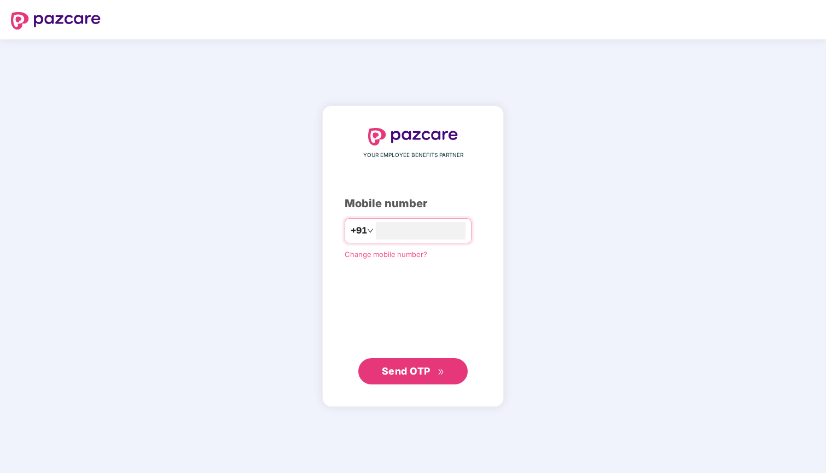
type input "**********"
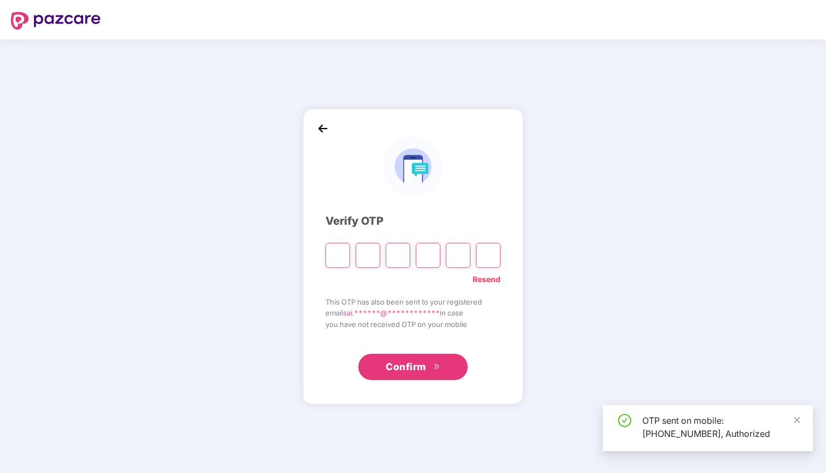
type input "*"
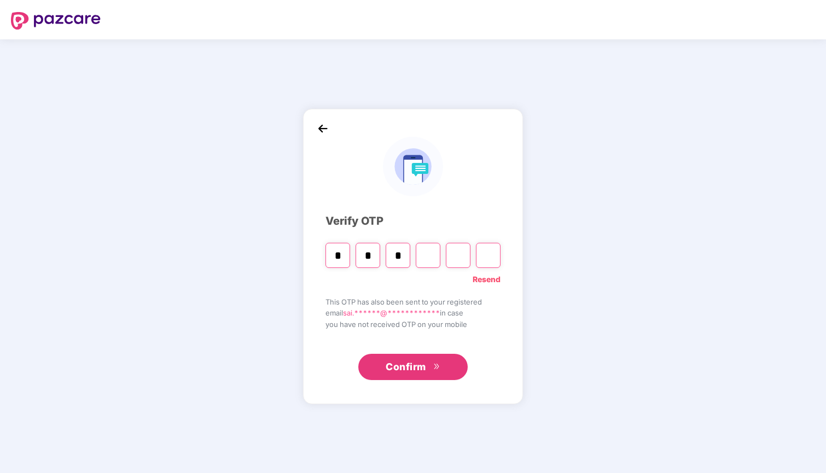
type input "*"
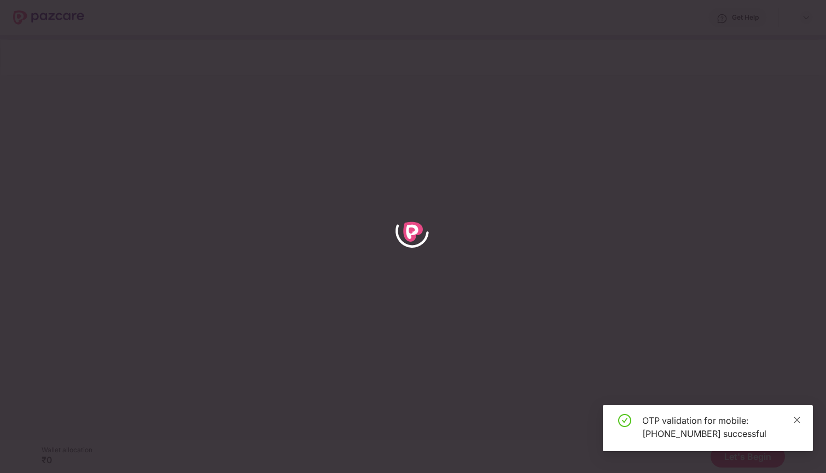
click at [798, 418] on icon "close" at bounding box center [797, 420] width 6 height 6
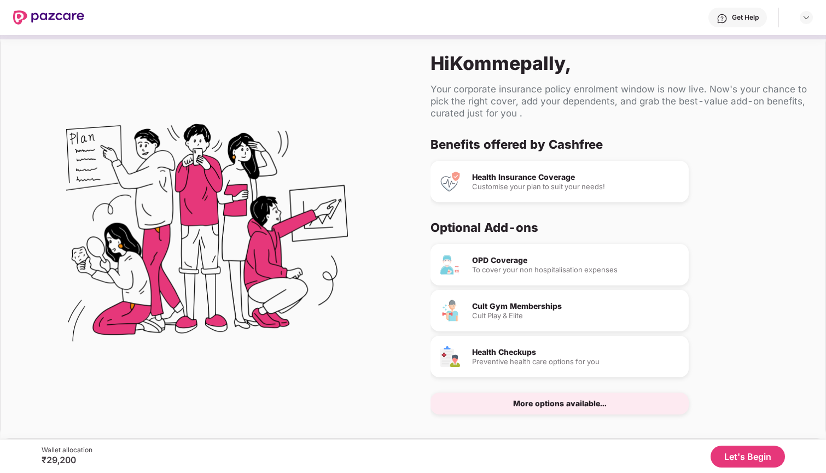
click at [614, 219] on div "Benefits offered by Cashfree Health Insurance Coverage Customise your plan to s…" at bounding box center [618, 279] width 377 height 284
click at [616, 405] on div "More options available..." at bounding box center [559, 404] width 258 height 22
click at [724, 450] on button "Let's Begin" at bounding box center [747, 457] width 74 height 22
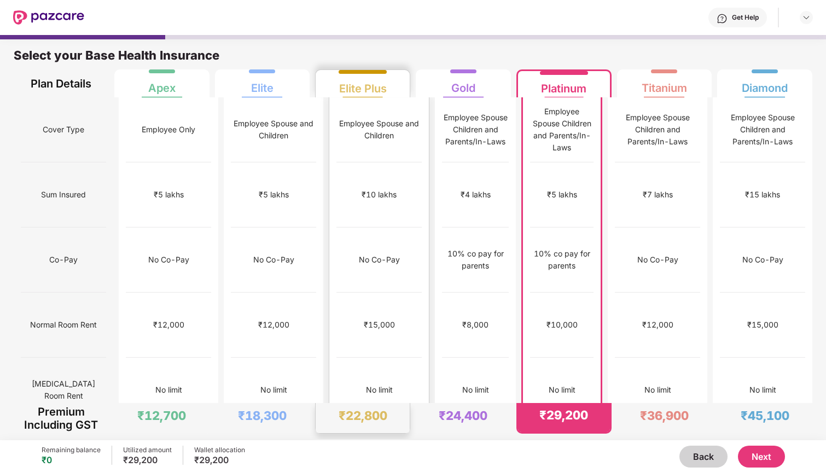
click at [365, 190] on div "₹10 lakhs" at bounding box center [378, 194] width 85 height 65
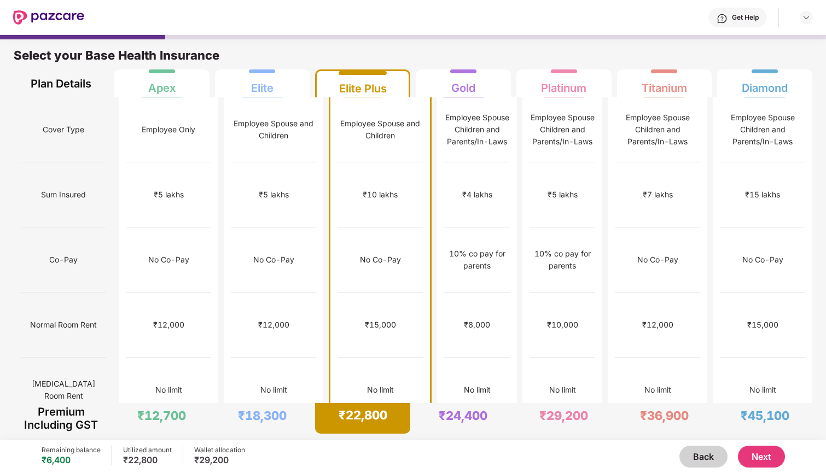
click at [755, 456] on button "Next" at bounding box center [761, 457] width 47 height 22
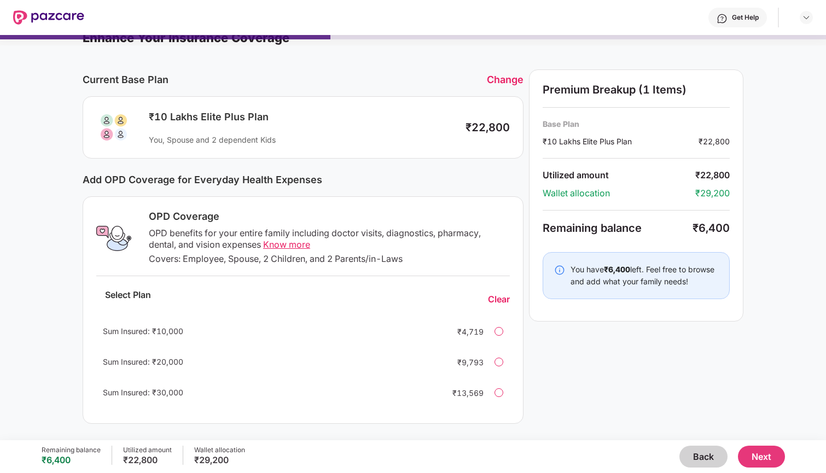
scroll to position [41, 0]
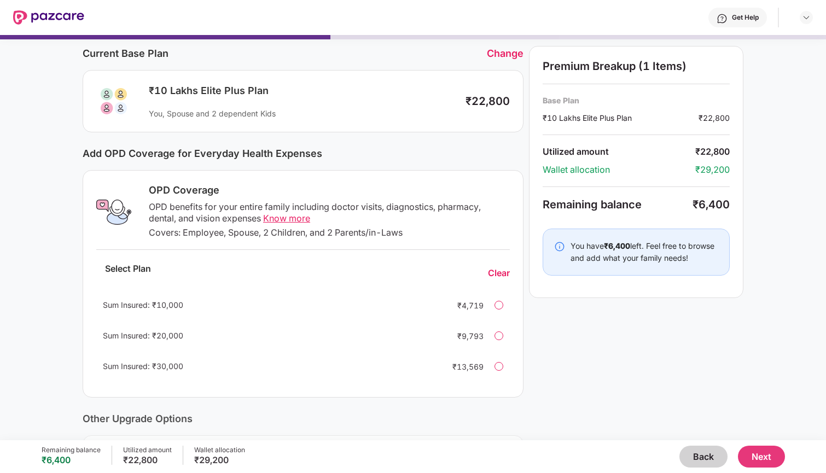
click at [293, 219] on span "Know more" at bounding box center [286, 218] width 47 height 11
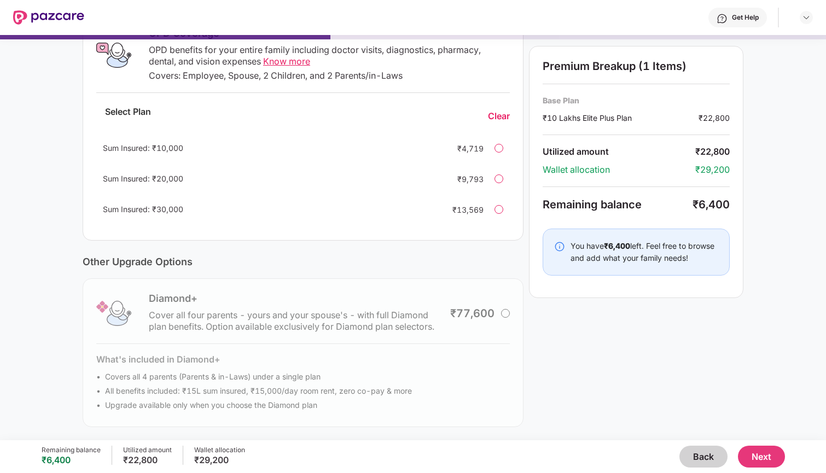
scroll to position [198, 0]
click at [494, 144] on div "Sum Insured: ₹10,000 ₹4,719" at bounding box center [302, 148] width 413 height 26
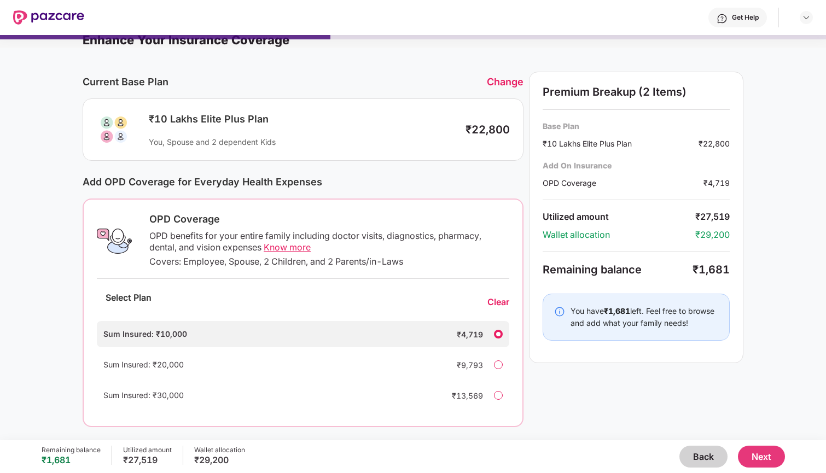
scroll to position [43, 0]
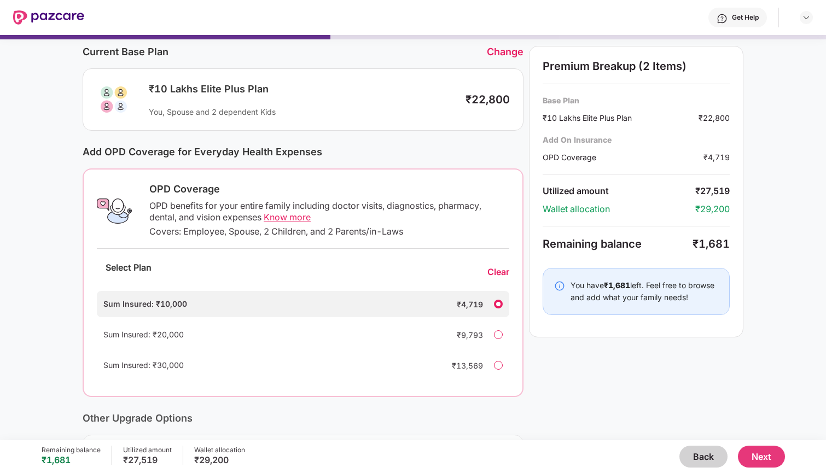
click at [701, 463] on button "Back" at bounding box center [703, 457] width 48 height 22
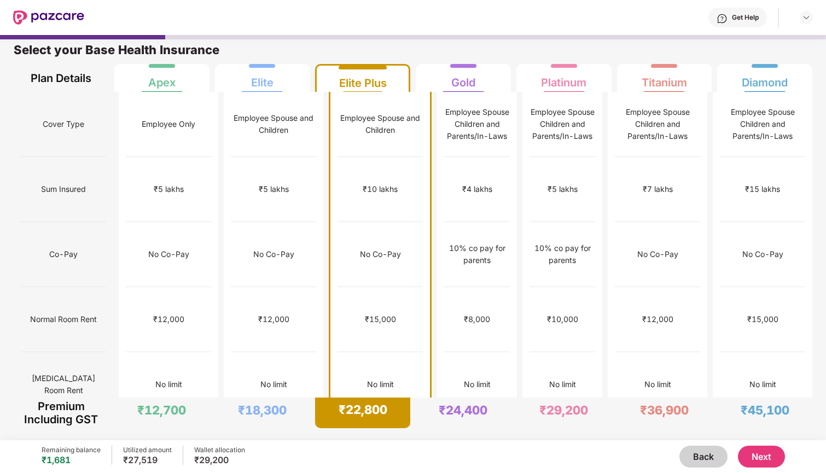
click at [368, 398] on div "₹22,800" at bounding box center [363, 412] width 92 height 29
click at [384, 403] on div "₹22,800" at bounding box center [363, 409] width 49 height 15
click at [753, 450] on button "Next" at bounding box center [761, 457] width 47 height 22
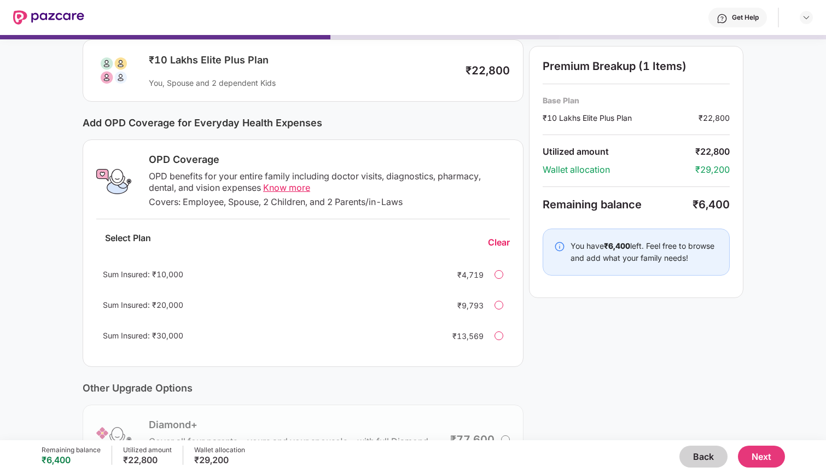
scroll to position [81, 0]
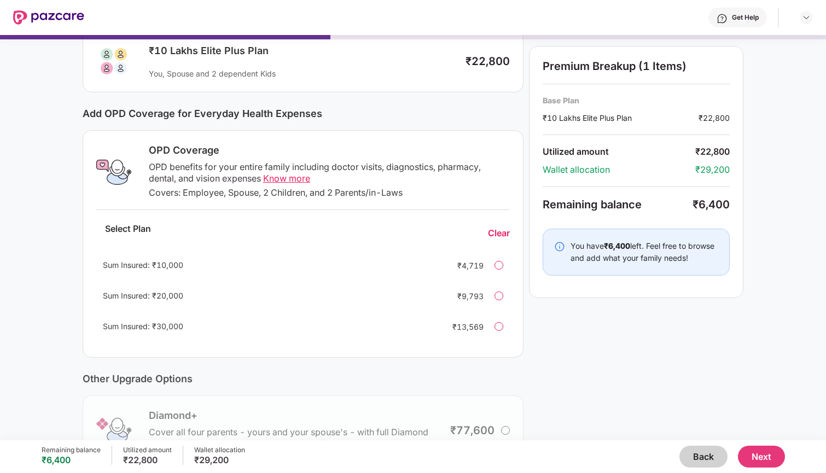
click at [498, 264] on div at bounding box center [498, 265] width 9 height 9
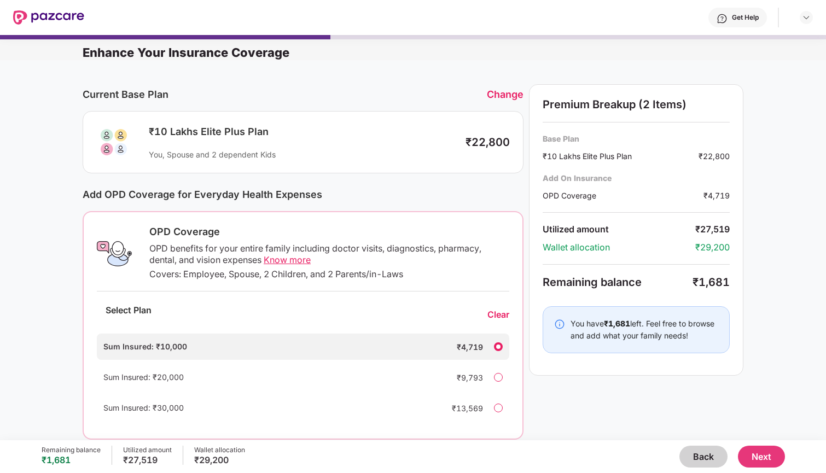
scroll to position [-5, 0]
click at [291, 265] on span "Know more" at bounding box center [287, 259] width 47 height 11
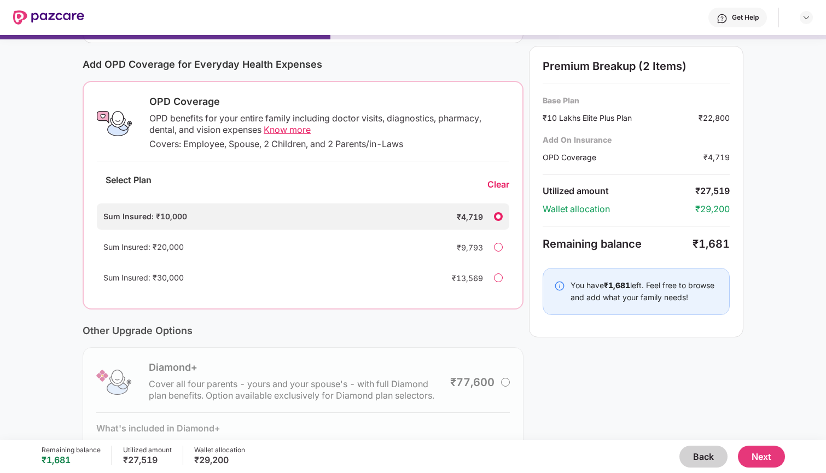
scroll to position [131, 0]
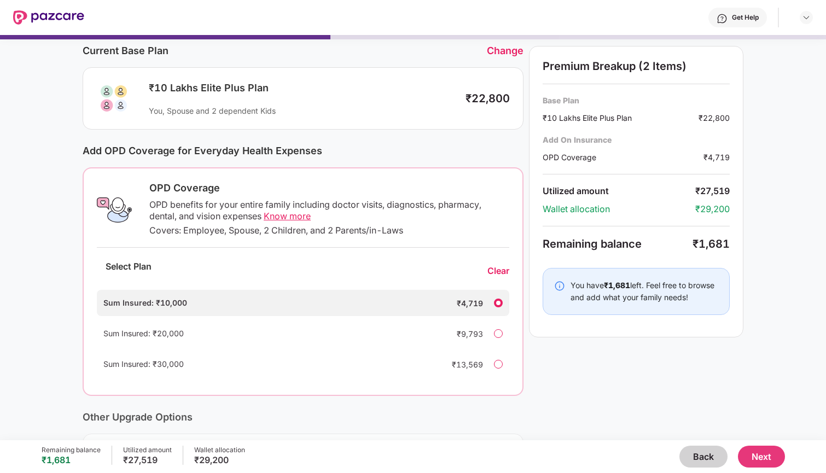
click at [698, 462] on button "Back" at bounding box center [703, 457] width 48 height 22
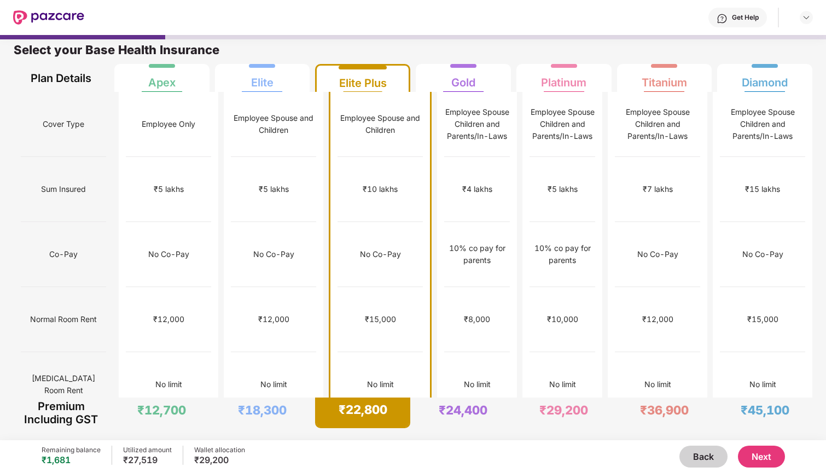
click at [698, 462] on button "Back" at bounding box center [703, 457] width 48 height 22
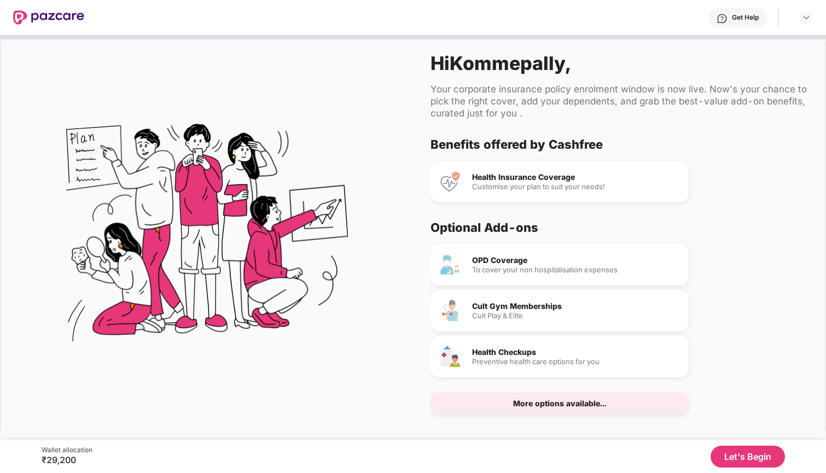
scroll to position [-5, 0]
click at [657, 254] on div "OPD Coverage To cover your non hospitalisation expenses" at bounding box center [559, 265] width 258 height 42
click at [538, 374] on div "Health Checkups Preventive health care options for you" at bounding box center [559, 357] width 258 height 42
click at [509, 363] on div "Preventive health care options for you" at bounding box center [576, 361] width 208 height 7
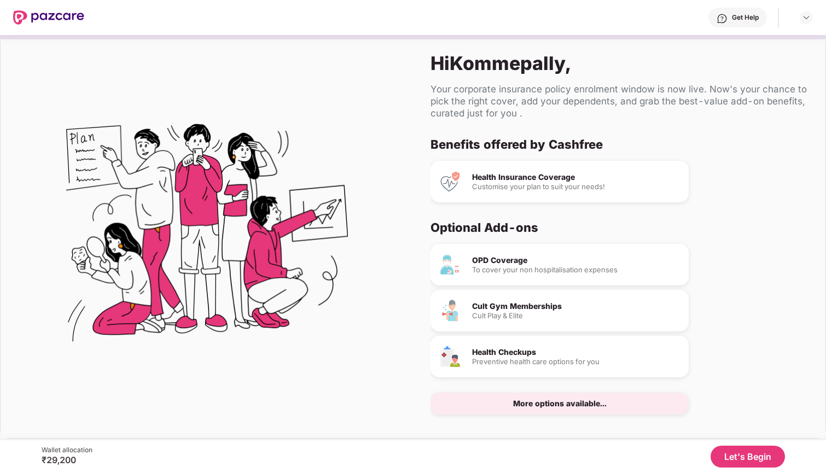
click at [498, 158] on div "Benefits offered by Cashfree Health Insurance Coverage Customise your plan to s…" at bounding box center [614, 170] width 369 height 66
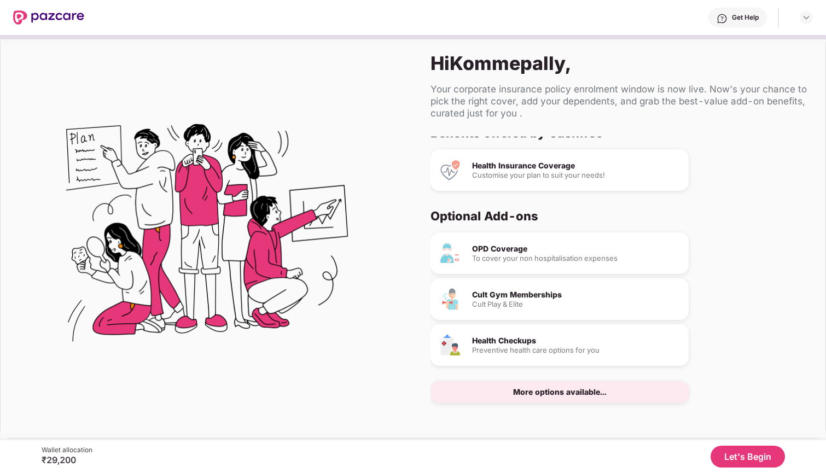
click at [559, 366] on div "Health Checkups Preventive health care options for you" at bounding box center [559, 345] width 258 height 42
click at [720, 457] on button "Let's Begin" at bounding box center [747, 457] width 74 height 22
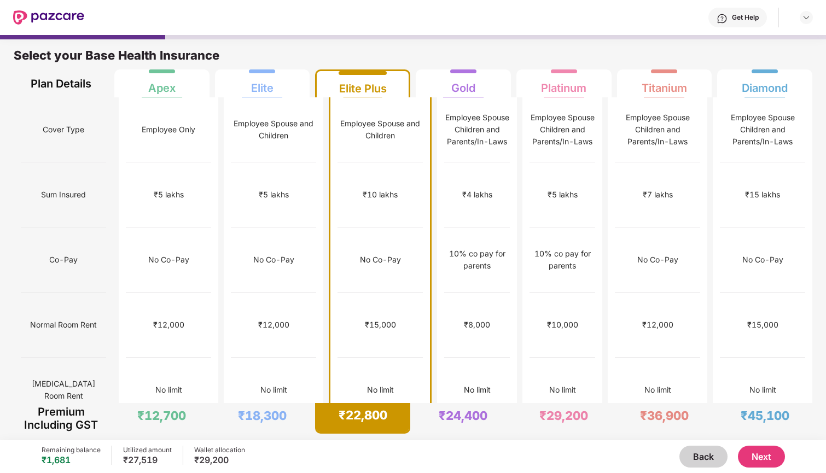
click at [378, 449] on div "₹1,00,000" at bounding box center [380, 455] width 38 height 12
click at [748, 455] on button "Next" at bounding box center [761, 457] width 47 height 22
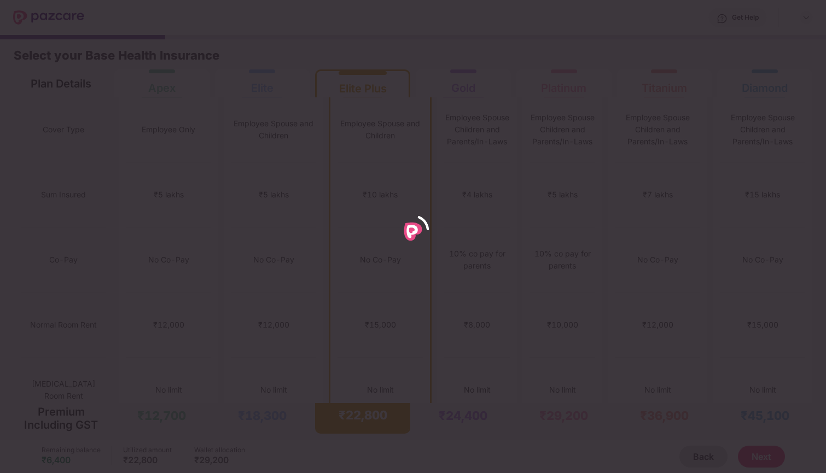
click at [345, 342] on div at bounding box center [413, 236] width 826 height 473
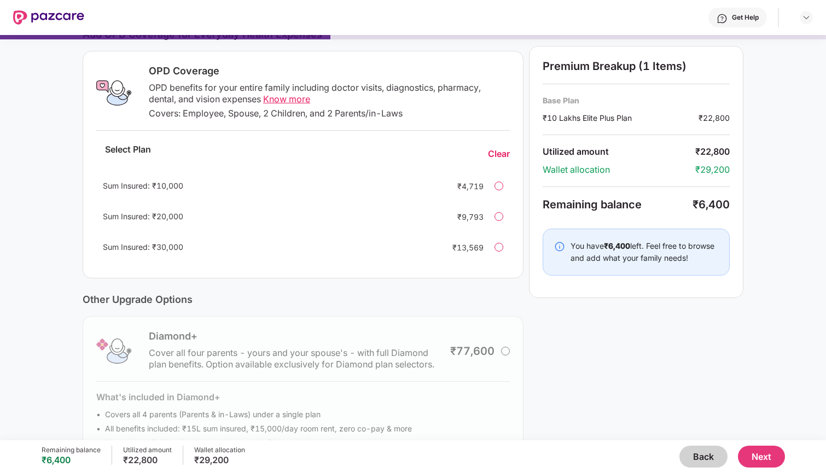
scroll to position [159, 0]
click at [500, 188] on div at bounding box center [498, 187] width 9 height 9
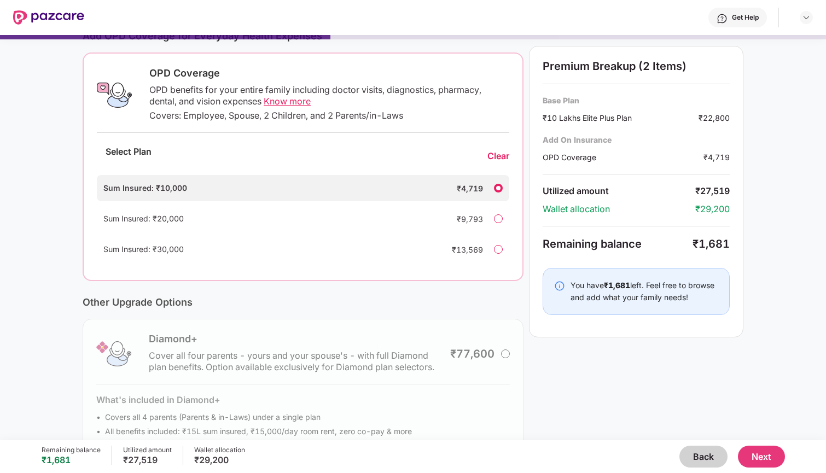
click at [762, 450] on button "Next" at bounding box center [761, 457] width 47 height 22
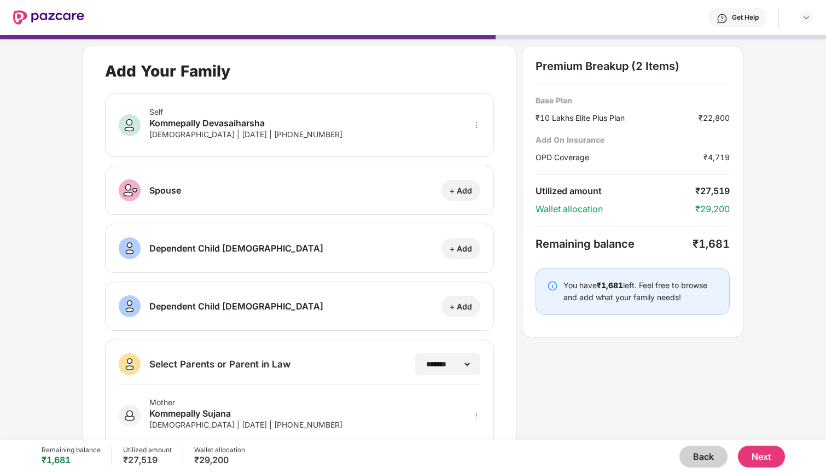
scroll to position [-5, 0]
click at [750, 446] on button "Next" at bounding box center [761, 457] width 47 height 22
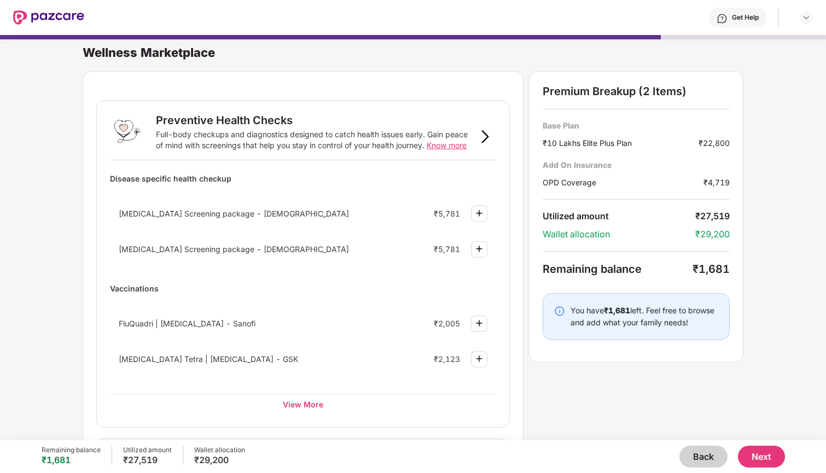
scroll to position [-3, 0]
click at [699, 454] on button "Back" at bounding box center [703, 457] width 48 height 22
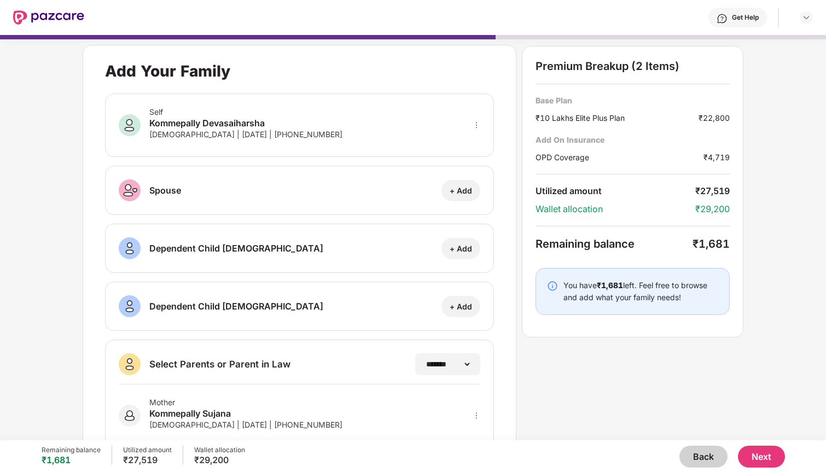
click at [699, 454] on button "Back" at bounding box center [703, 457] width 48 height 22
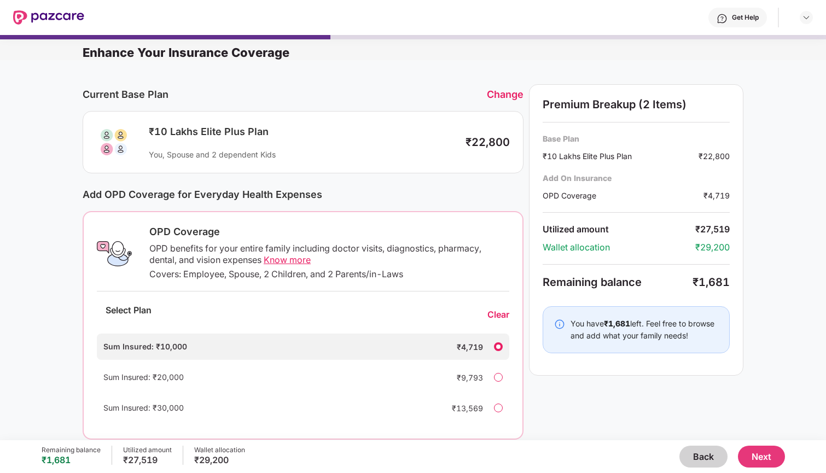
click at [494, 317] on div "Clear" at bounding box center [498, 314] width 22 height 11
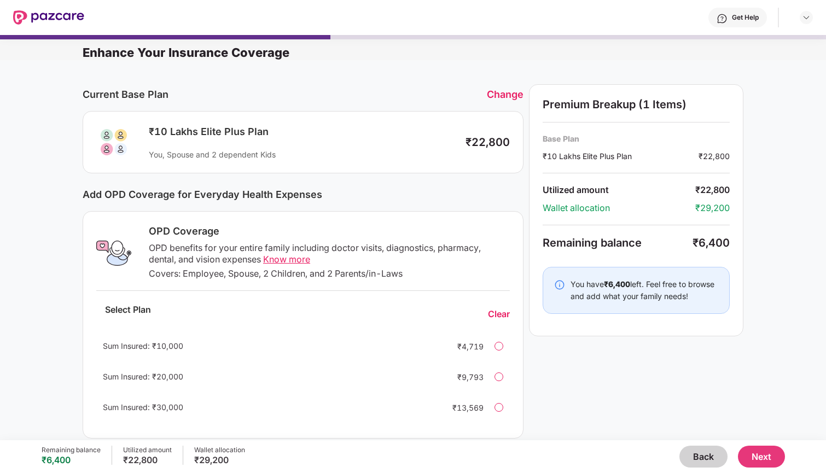
click at [747, 450] on button "Next" at bounding box center [761, 457] width 47 height 22
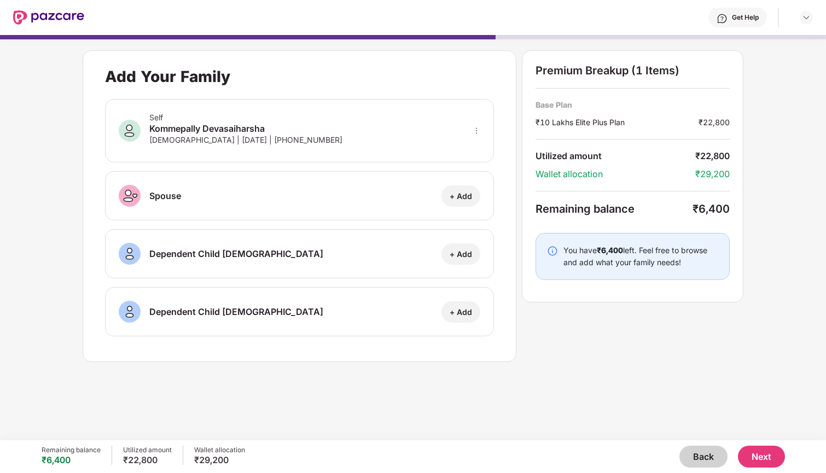
scroll to position [0, 0]
click at [751, 450] on button "Next" at bounding box center [761, 457] width 47 height 22
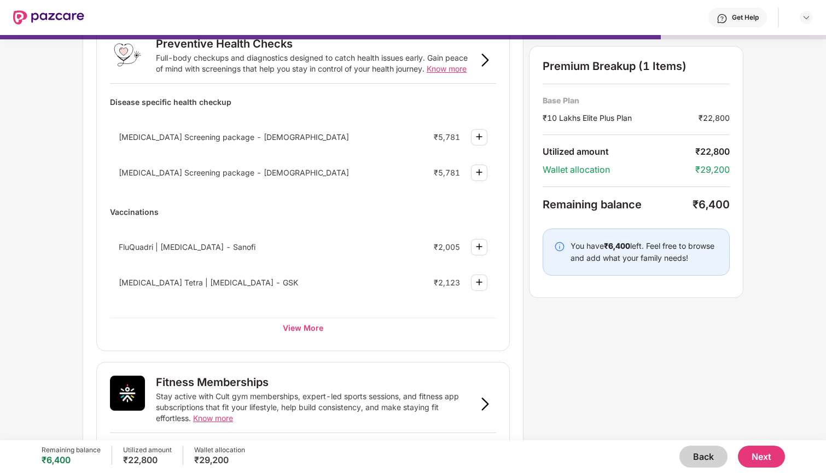
scroll to position [79, 0]
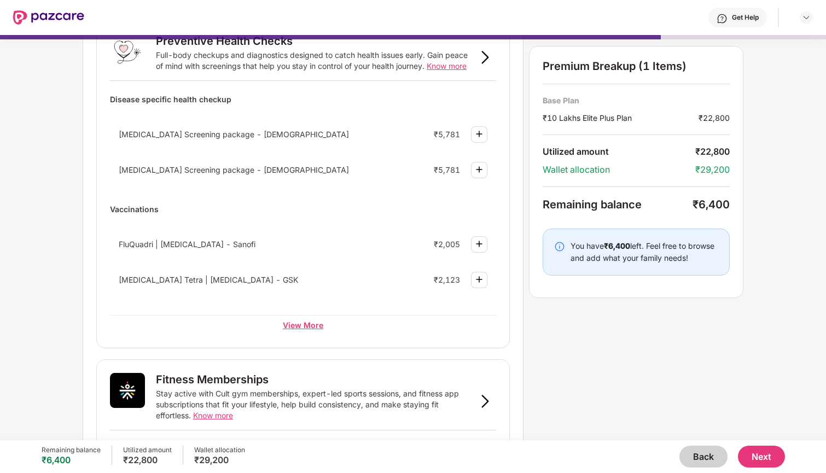
click at [312, 322] on div "View More" at bounding box center [303, 325] width 386 height 20
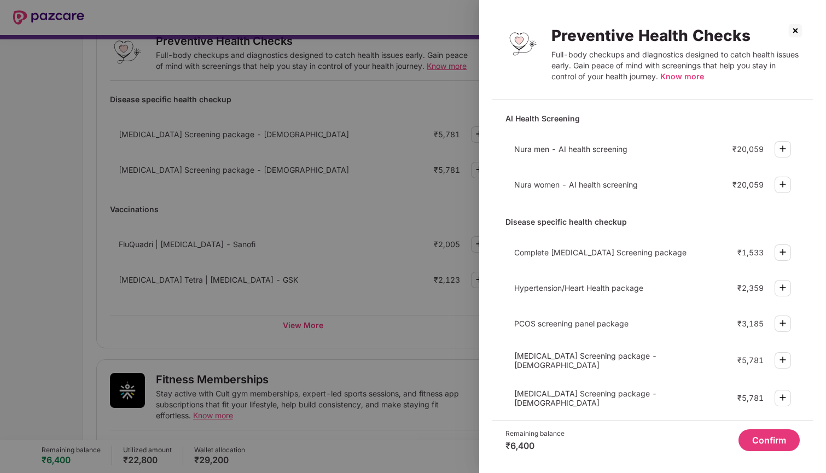
scroll to position [17, 0]
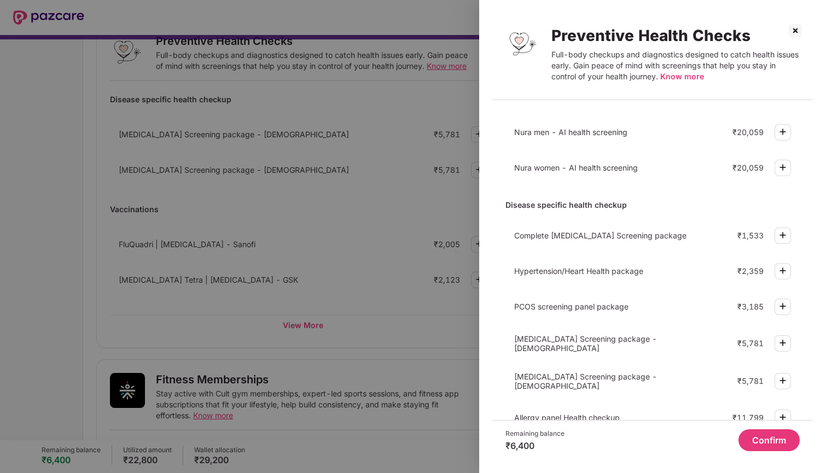
click at [792, 27] on img at bounding box center [795, 31] width 18 height 18
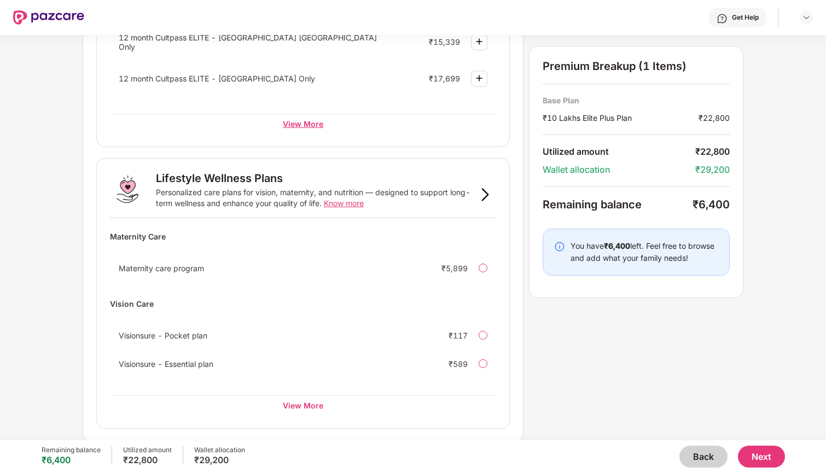
scroll to position [593, 0]
click at [303, 402] on div "View More" at bounding box center [303, 406] width 386 height 20
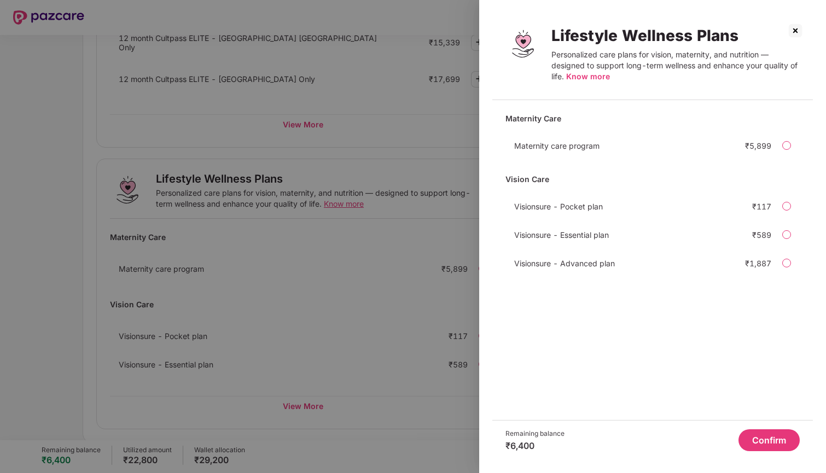
click at [792, 33] on img at bounding box center [795, 31] width 18 height 18
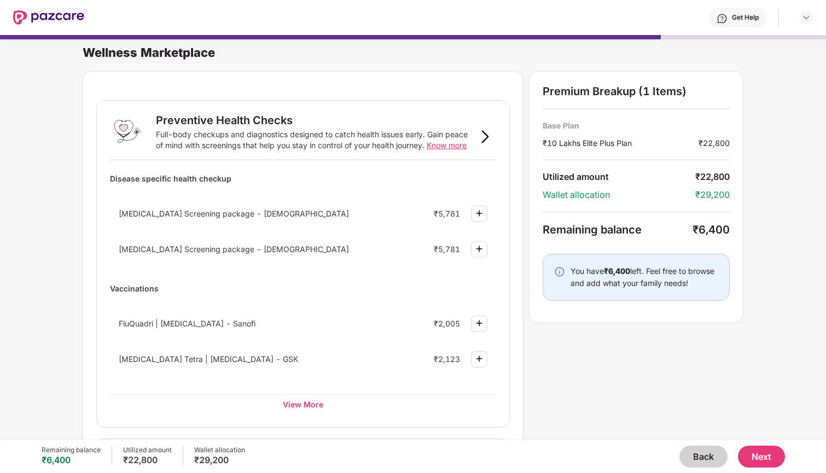
scroll to position [-5, 0]
click at [313, 410] on div "View More" at bounding box center [303, 404] width 386 height 20
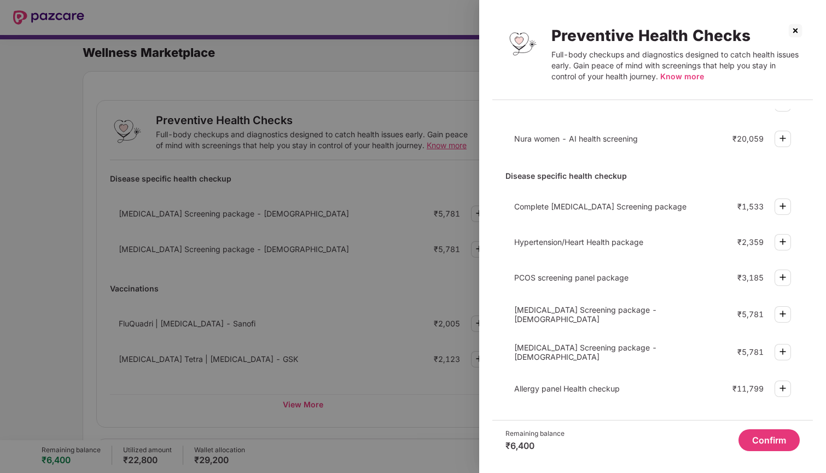
scroll to position [41, 0]
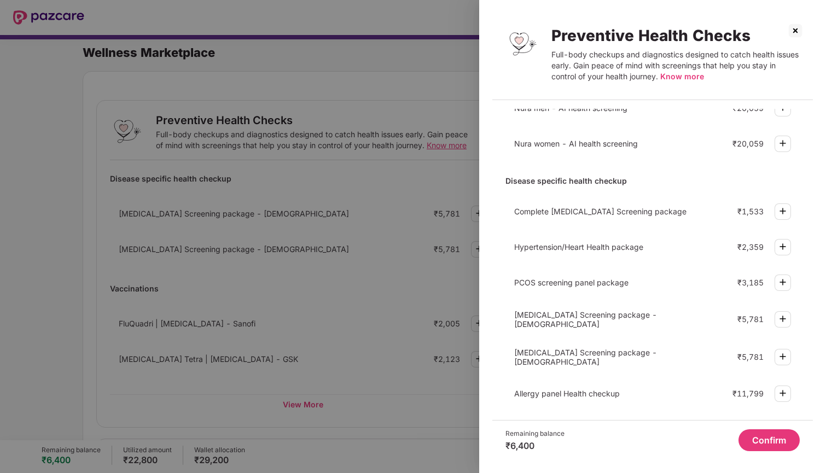
click at [783, 246] on img at bounding box center [782, 246] width 13 height 13
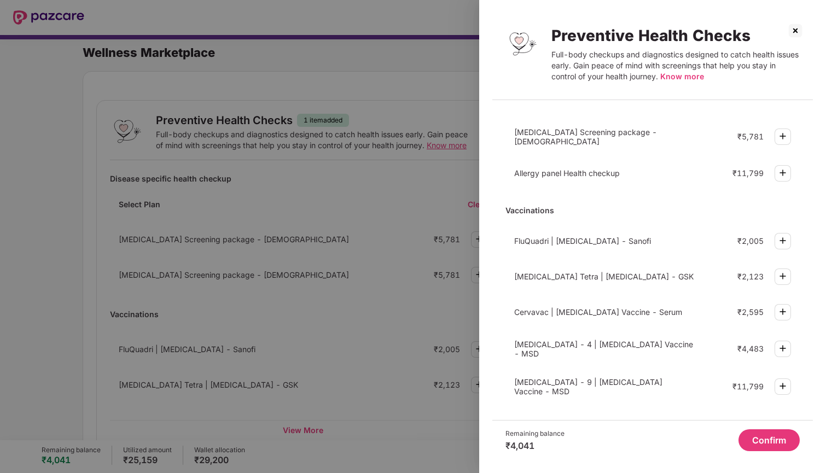
scroll to position [280, 0]
click at [767, 439] on button "Confirm" at bounding box center [768, 440] width 61 height 22
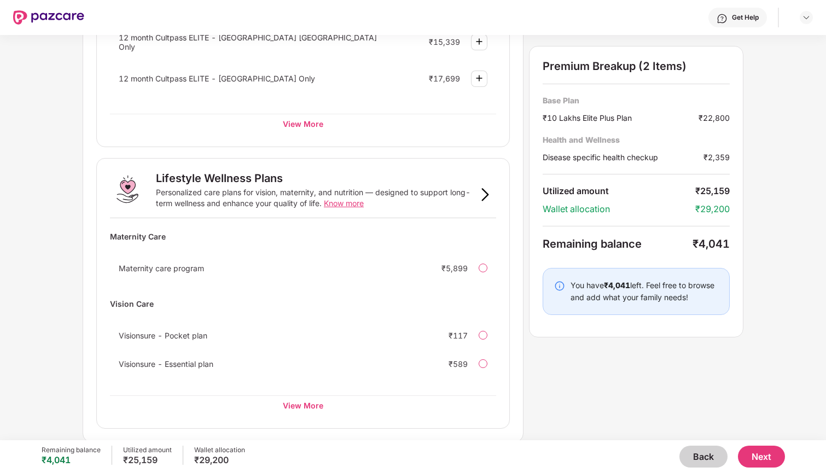
scroll to position [619, 0]
click at [293, 403] on div "View More" at bounding box center [303, 406] width 386 height 20
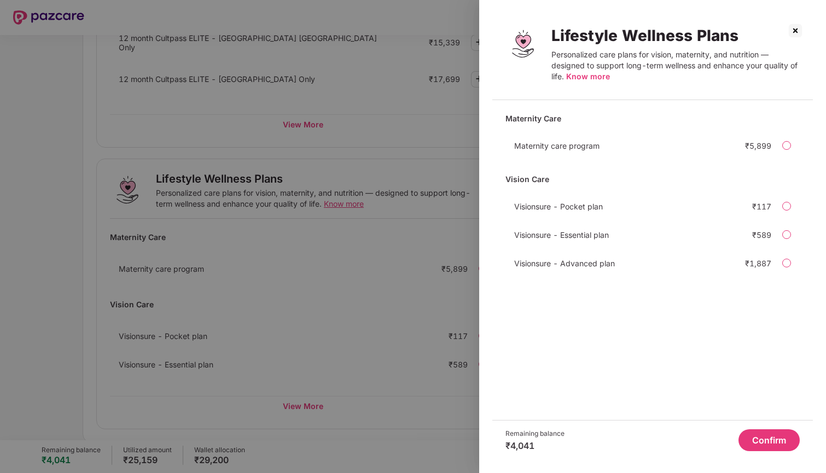
scroll to position [0, 0]
click at [596, 76] on span "Know more" at bounding box center [588, 76] width 44 height 9
click at [796, 30] on img at bounding box center [795, 31] width 18 height 18
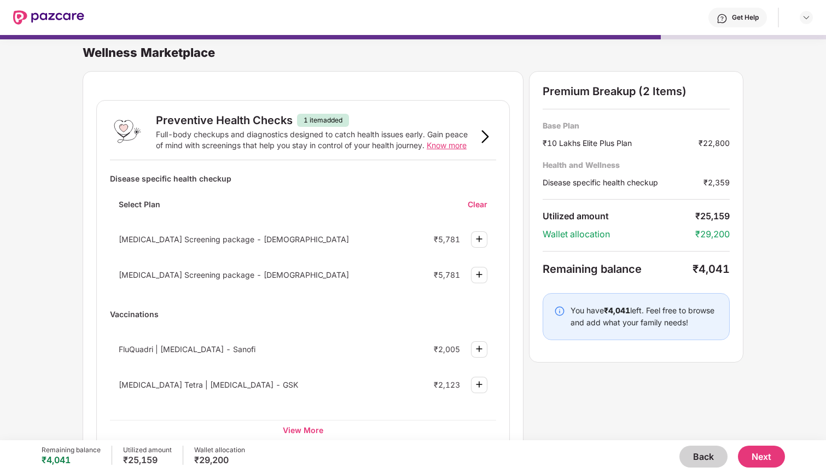
scroll to position [-5, 0]
click at [451, 150] on span "Know more" at bounding box center [447, 145] width 40 height 9
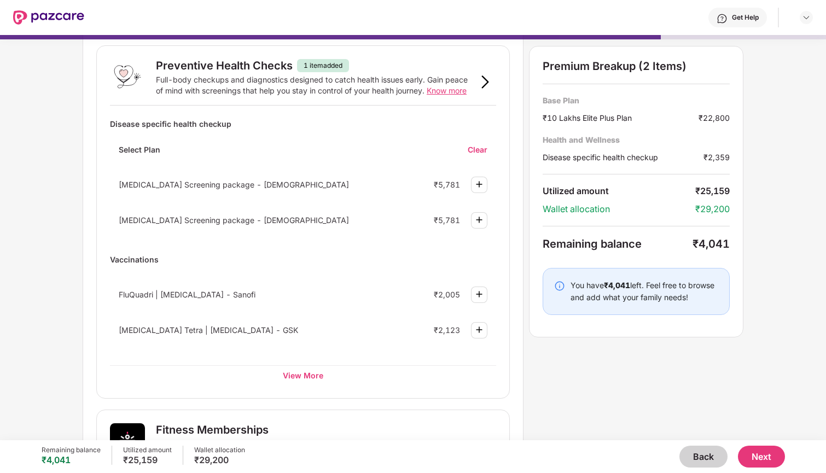
scroll to position [63, 0]
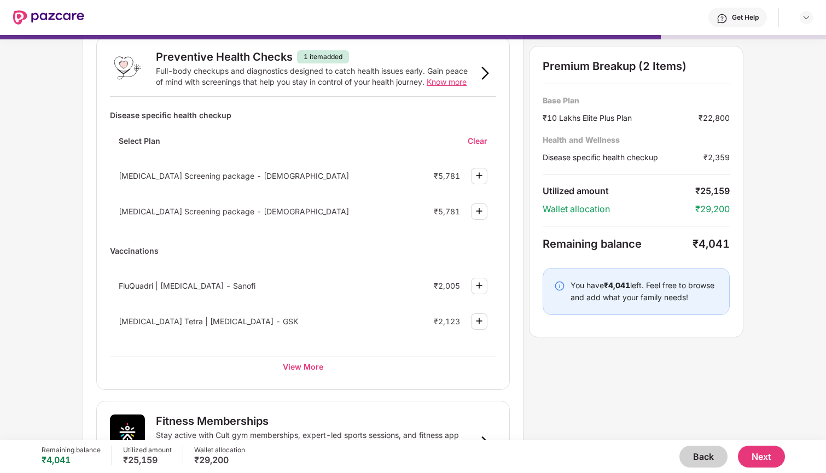
click at [480, 71] on img at bounding box center [485, 73] width 13 height 13
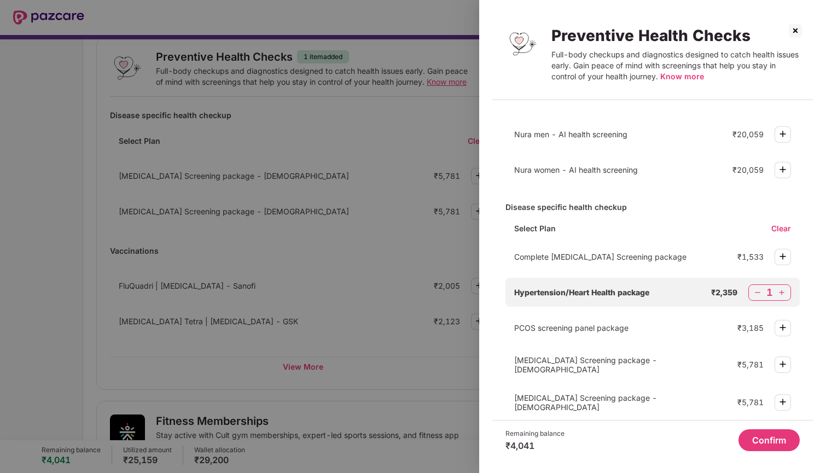
scroll to position [27, 0]
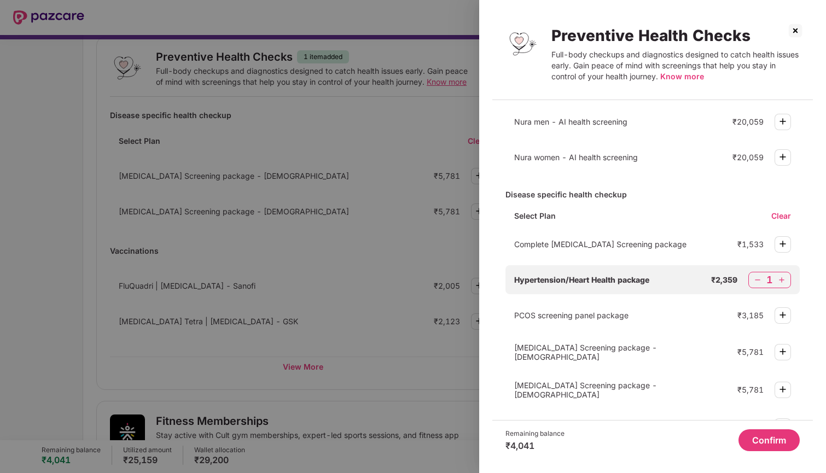
click at [598, 191] on div "Disease specific health checkup" at bounding box center [652, 194] width 294 height 19
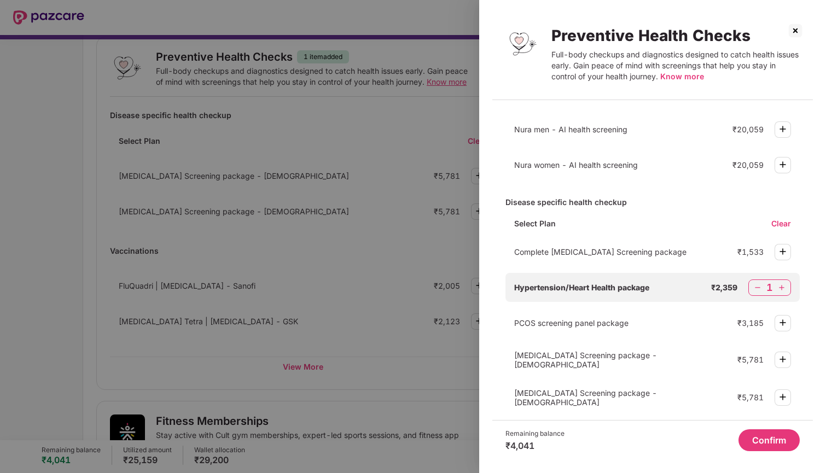
scroll to position [5, 0]
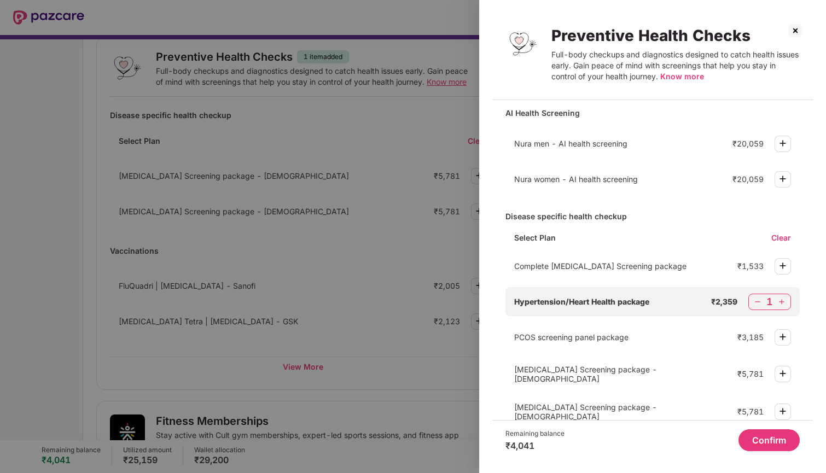
click at [794, 31] on img at bounding box center [795, 31] width 18 height 18
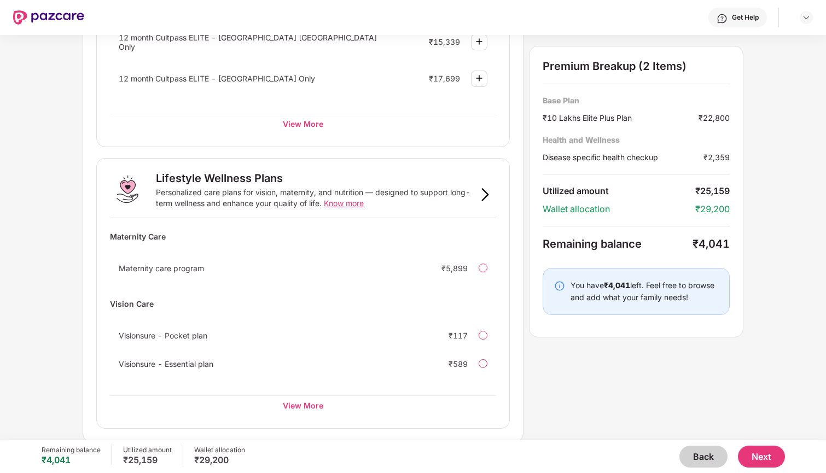
scroll to position [619, 0]
click at [300, 402] on div "View More" at bounding box center [303, 406] width 386 height 20
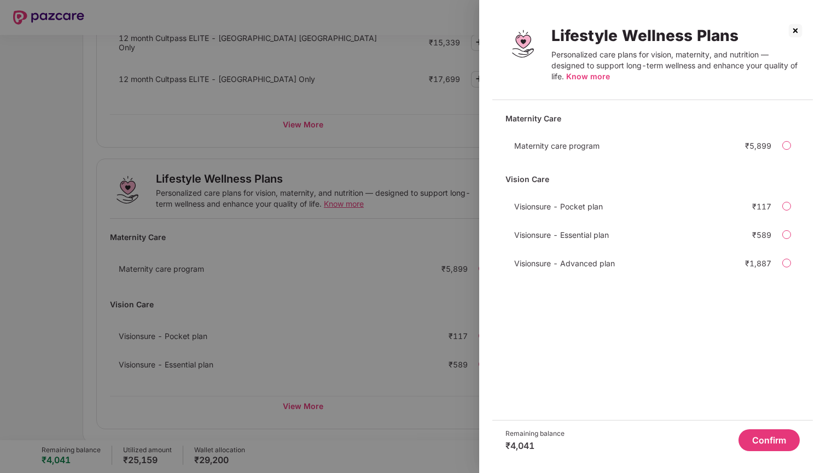
click at [785, 264] on div at bounding box center [786, 263] width 9 height 9
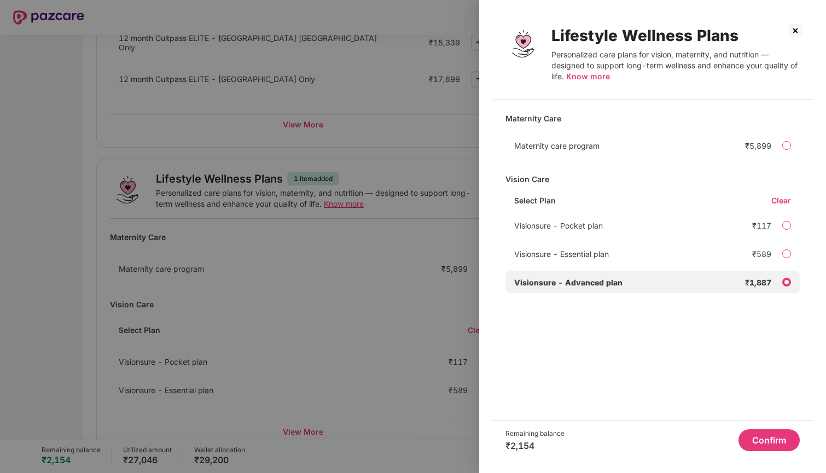
click at [765, 440] on button "Confirm" at bounding box center [768, 440] width 61 height 22
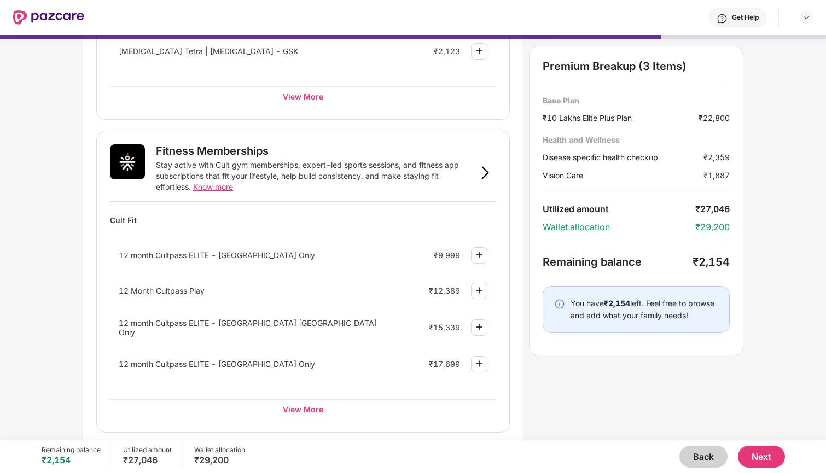
scroll to position [347, 0]
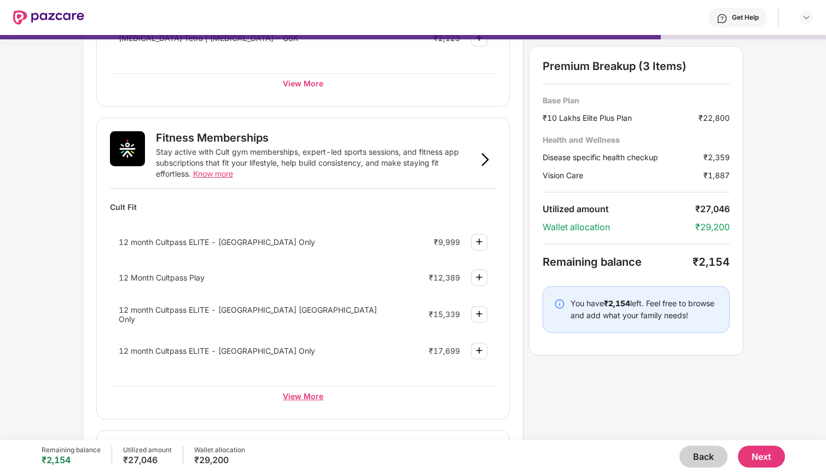
click at [300, 398] on div "View More" at bounding box center [303, 396] width 386 height 20
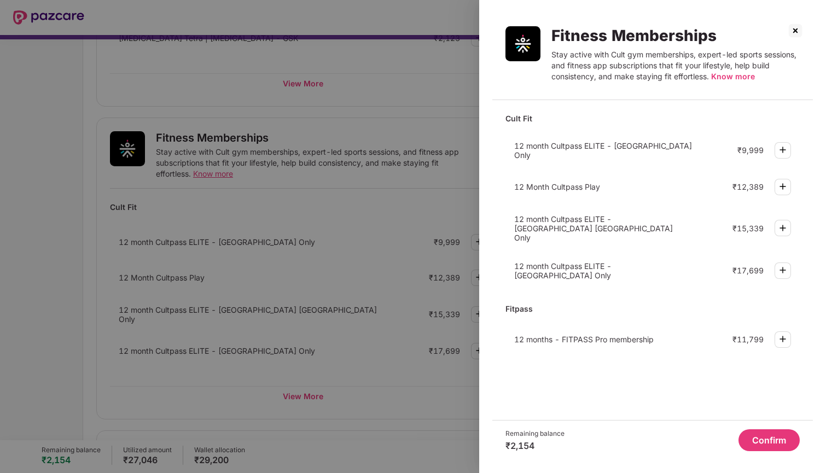
scroll to position [0, 0]
click at [791, 24] on img at bounding box center [795, 31] width 18 height 18
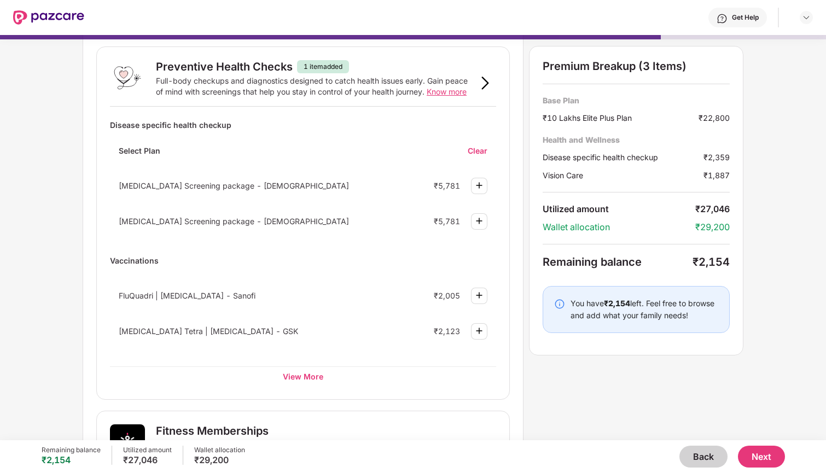
scroll to position [48, 0]
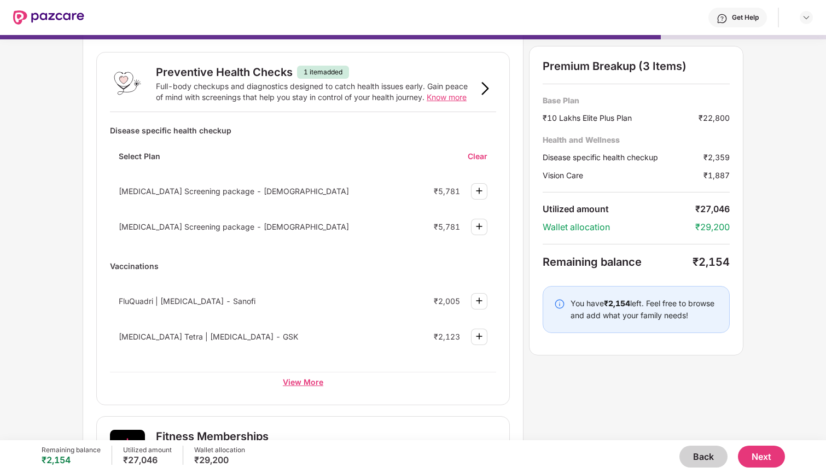
click at [301, 381] on div "View More" at bounding box center [303, 382] width 386 height 20
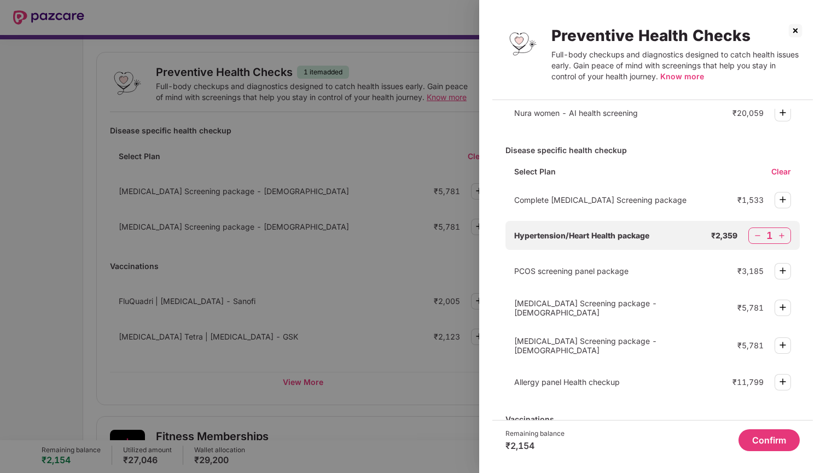
scroll to position [32, 0]
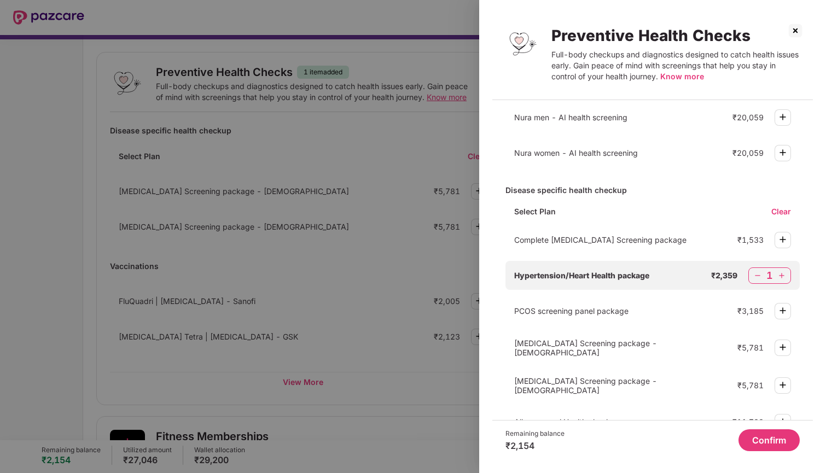
click at [767, 443] on button "Confirm" at bounding box center [768, 440] width 61 height 22
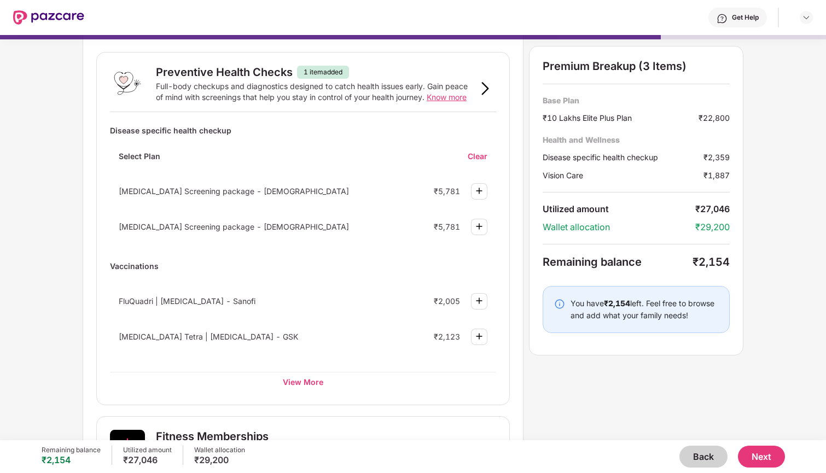
click at [757, 450] on button "Next" at bounding box center [761, 457] width 47 height 22
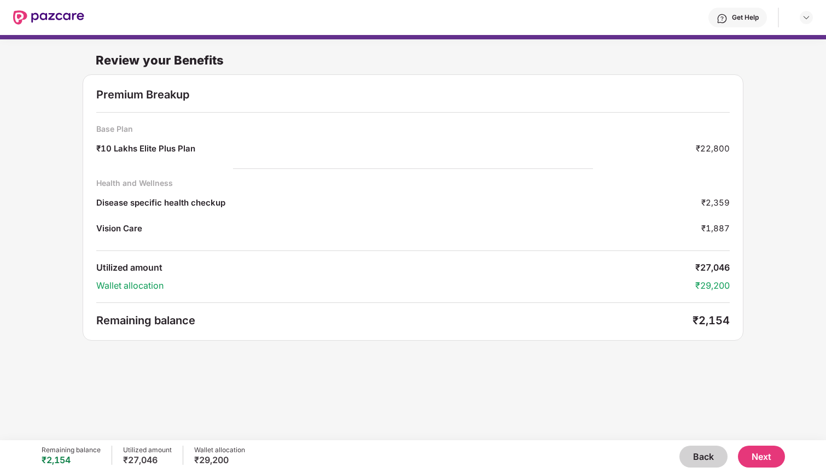
click at [699, 454] on button "Back" at bounding box center [703, 457] width 48 height 22
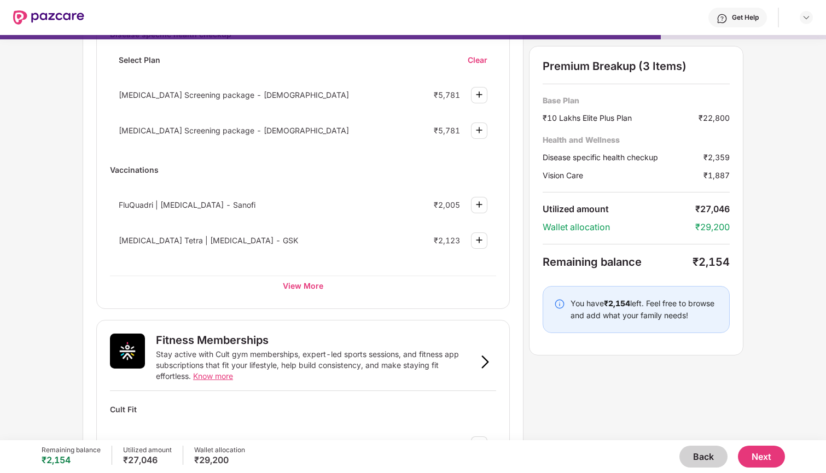
scroll to position [148, 0]
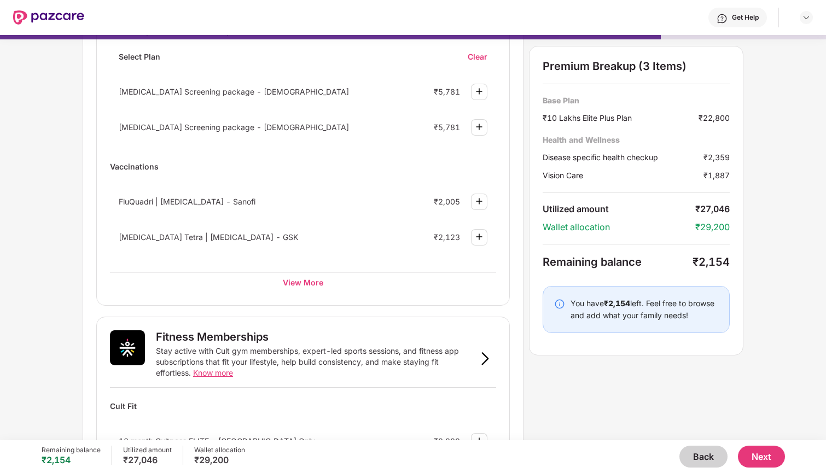
click at [724, 21] on img at bounding box center [721, 18] width 11 height 11
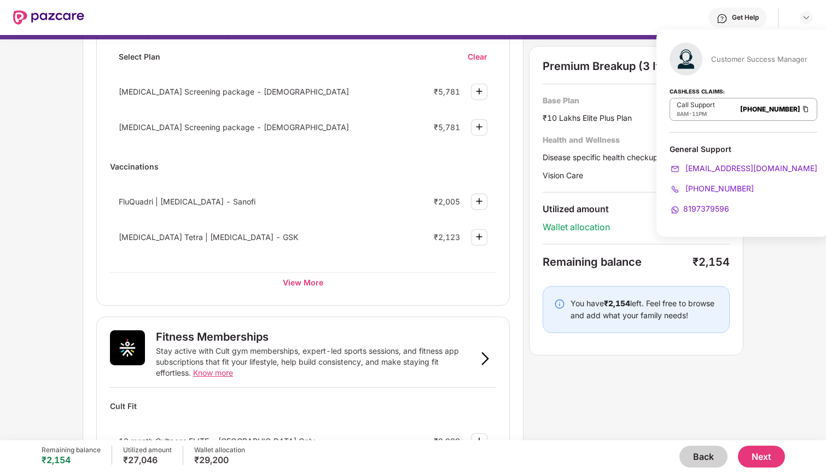
click at [628, 195] on div "Premium Breakup (3 Items) Base Plan ₹10 Lakhs Elite Plus Plan ₹22,800 Health an…" at bounding box center [636, 201] width 214 height 310
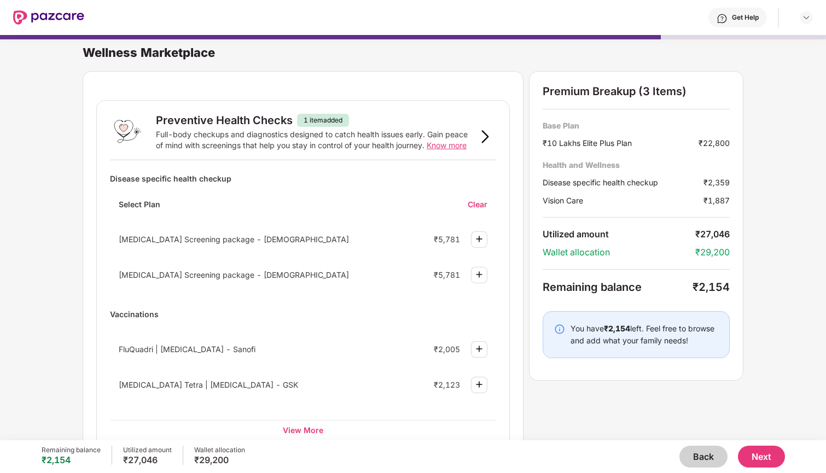
scroll to position [-5, 0]
click at [478, 209] on div "Clear" at bounding box center [482, 204] width 28 height 10
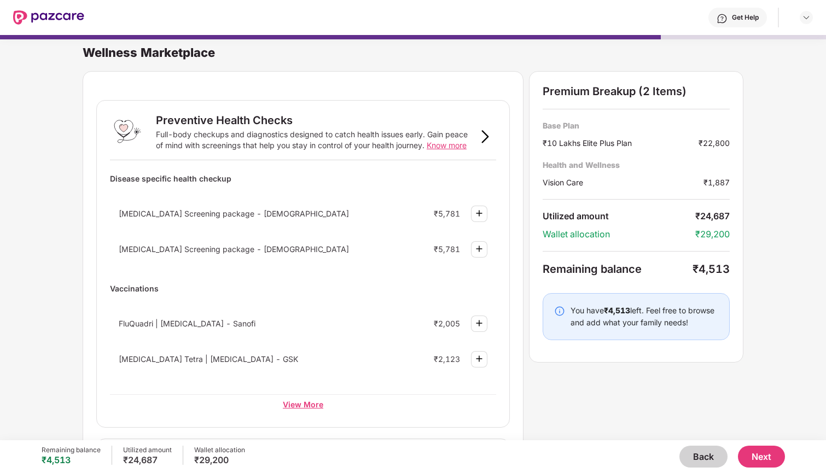
click at [304, 400] on div "View More" at bounding box center [303, 404] width 386 height 20
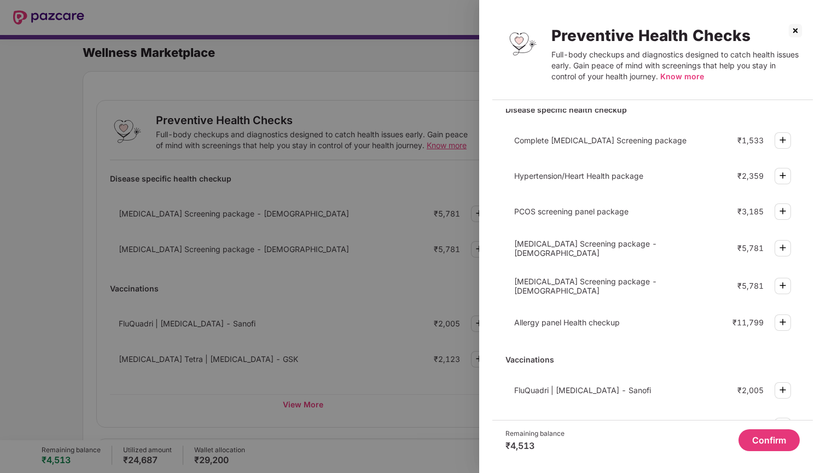
scroll to position [108, 0]
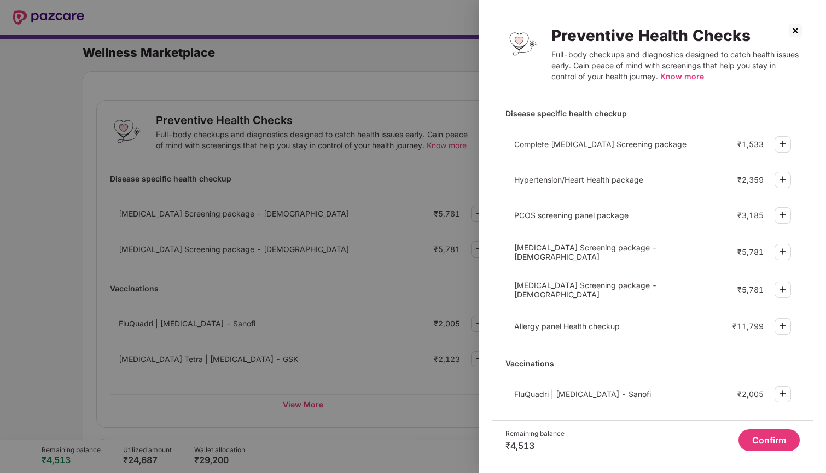
click at [778, 182] on img at bounding box center [782, 179] width 13 height 13
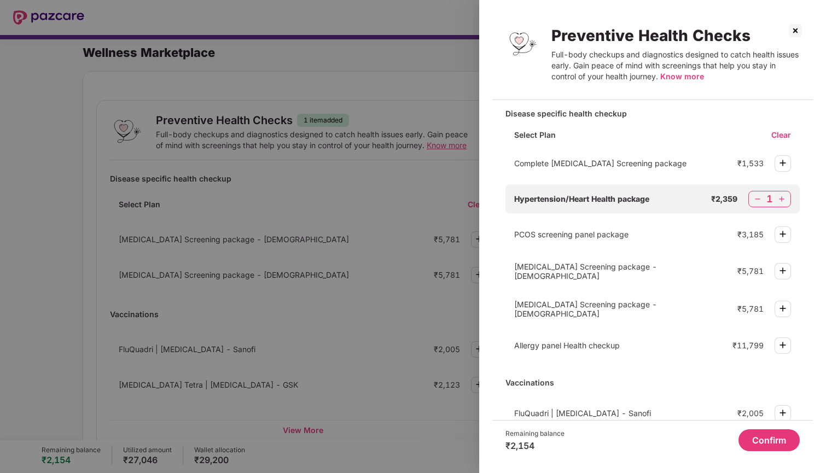
scroll to position [96, 0]
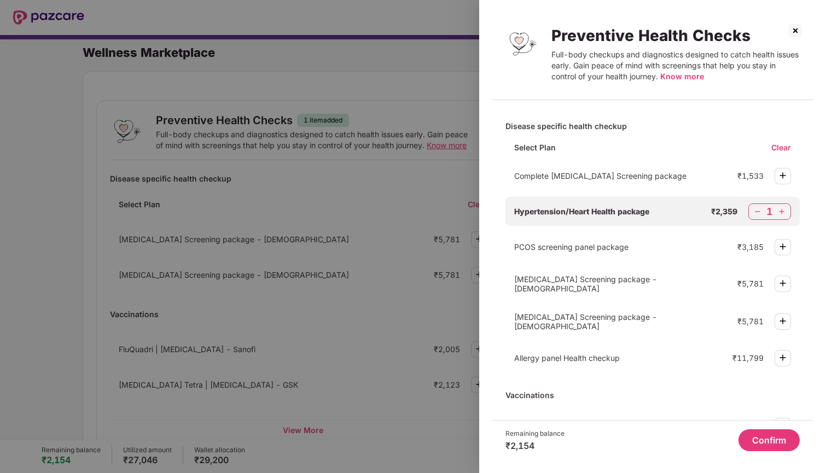
click at [779, 174] on img at bounding box center [782, 175] width 13 height 13
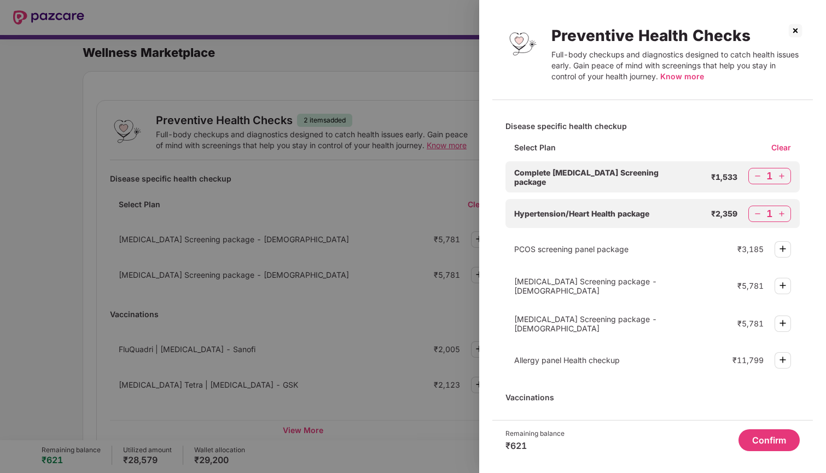
scroll to position [119, 0]
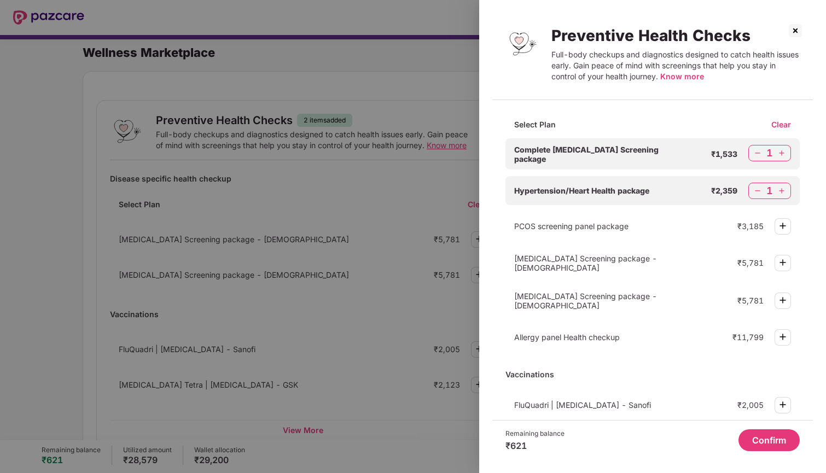
click at [754, 435] on button "Confirm" at bounding box center [768, 440] width 61 height 22
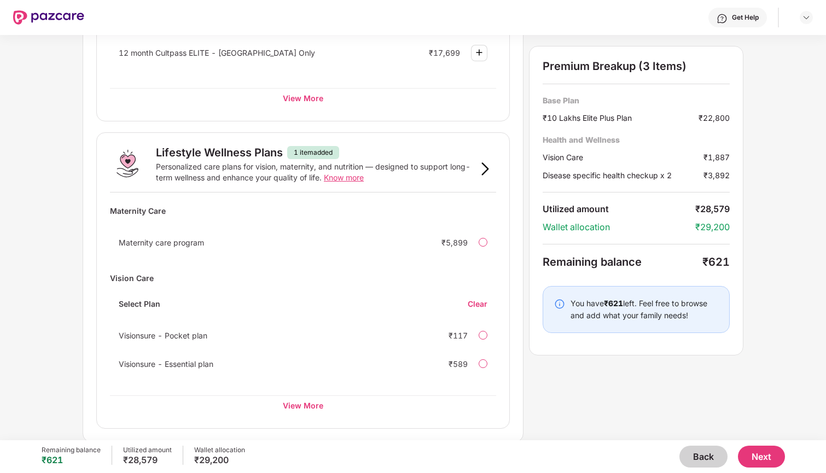
scroll to position [644, 0]
click at [310, 401] on div "View More" at bounding box center [303, 406] width 386 height 20
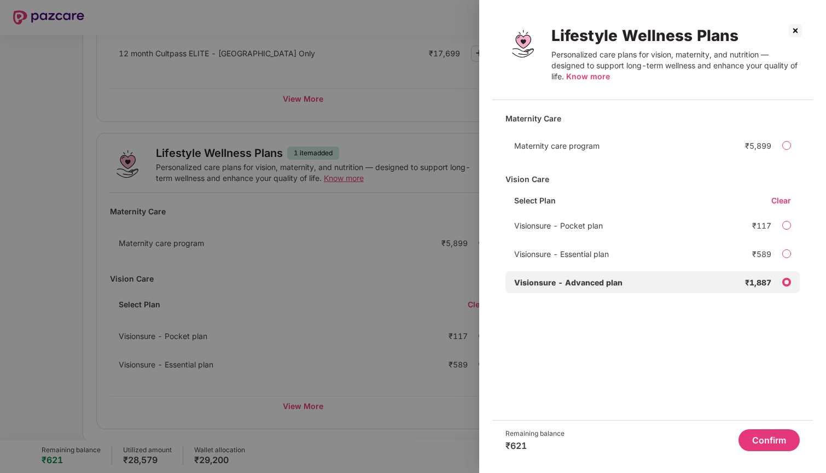
click at [788, 253] on div at bounding box center [786, 253] width 9 height 9
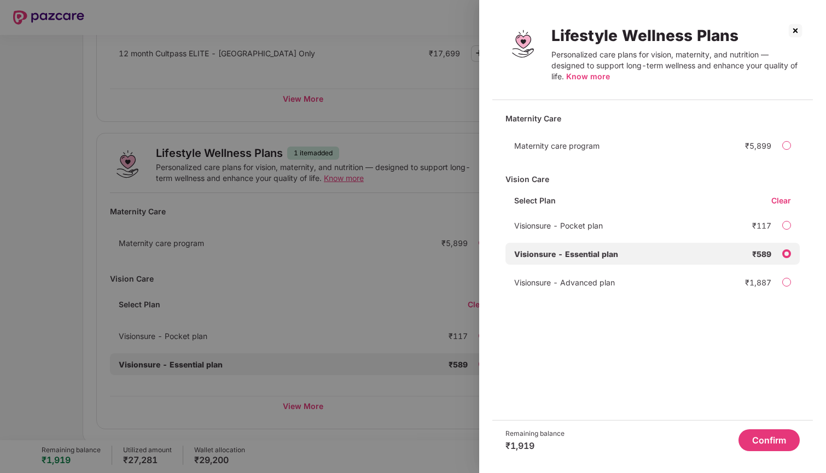
click at [791, 30] on img at bounding box center [795, 31] width 18 height 18
